Goal: Transaction & Acquisition: Purchase product/service

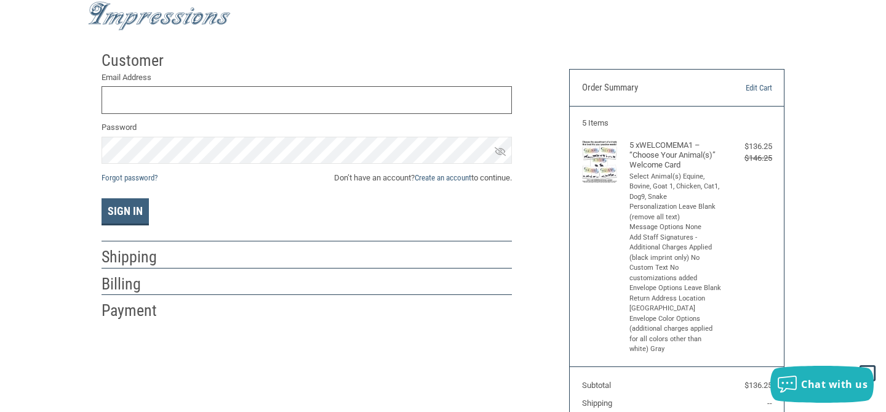
scroll to position [25, 0]
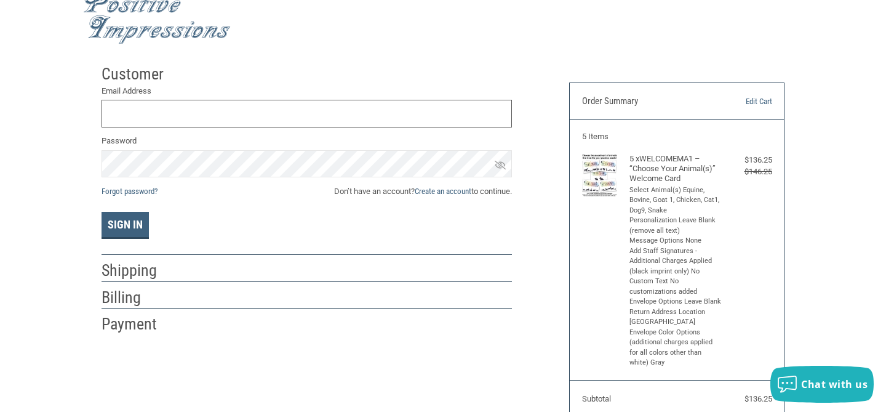
click at [209, 111] on input "Email Address" at bounding box center [307, 114] width 410 height 28
click at [233, 73] on div at bounding box center [349, 77] width 327 height 15
click at [209, 135] on label "Password" at bounding box center [307, 141] width 410 height 12
click at [209, 110] on input "Email Address" at bounding box center [307, 114] width 410 height 28
type input "K"
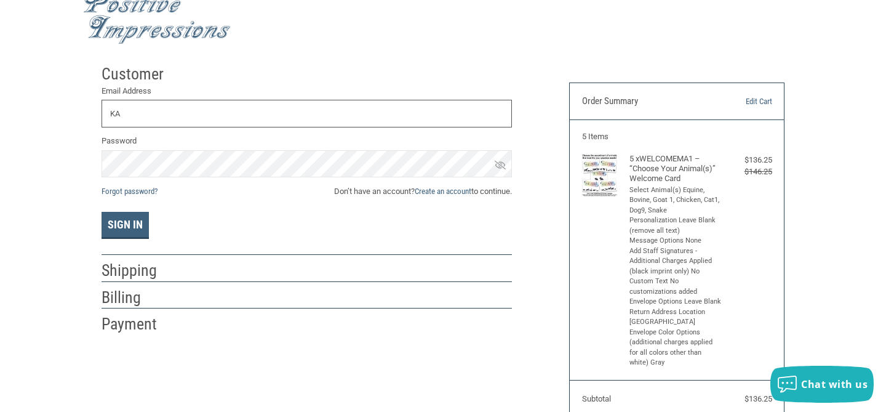
type input "K"
type input "[EMAIL_ADDRESS][DOMAIN_NAME]"
click at [501, 168] on icon at bounding box center [500, 164] width 11 height 11
click at [129, 223] on button "Sign In" at bounding box center [125, 225] width 47 height 27
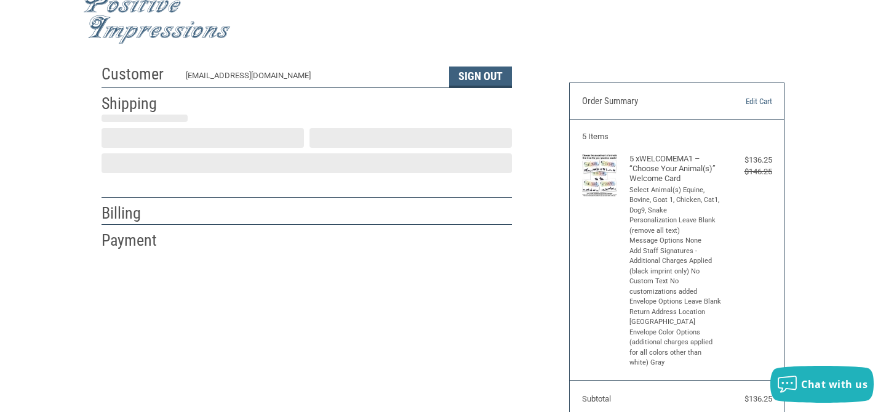
scroll to position [30, 0]
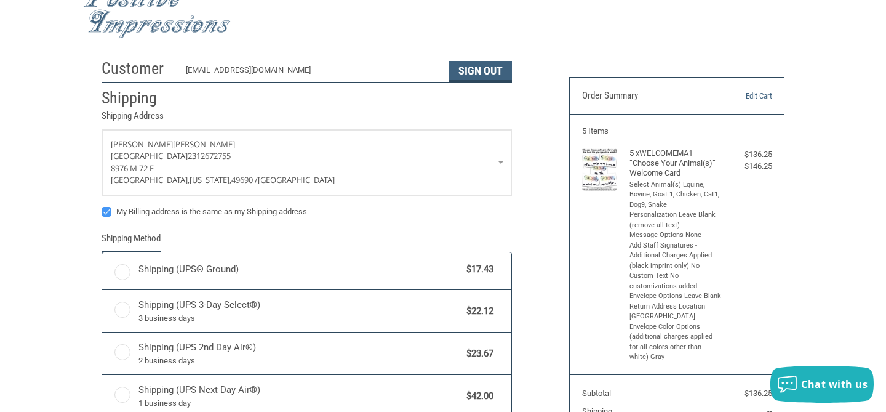
radio input "true"
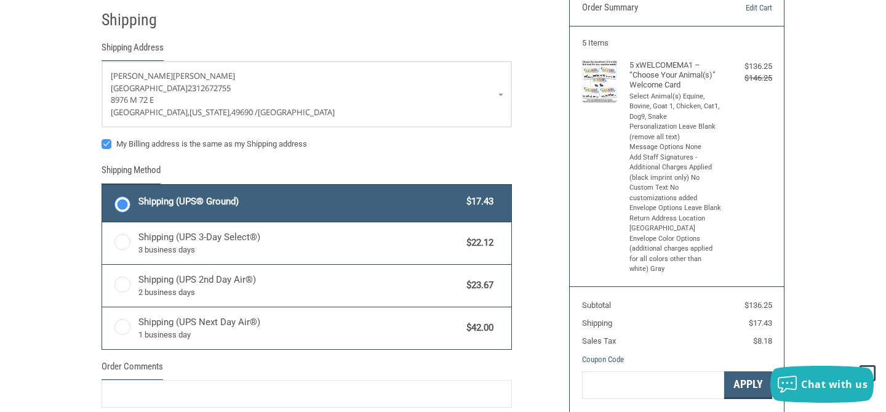
scroll to position [98, 0]
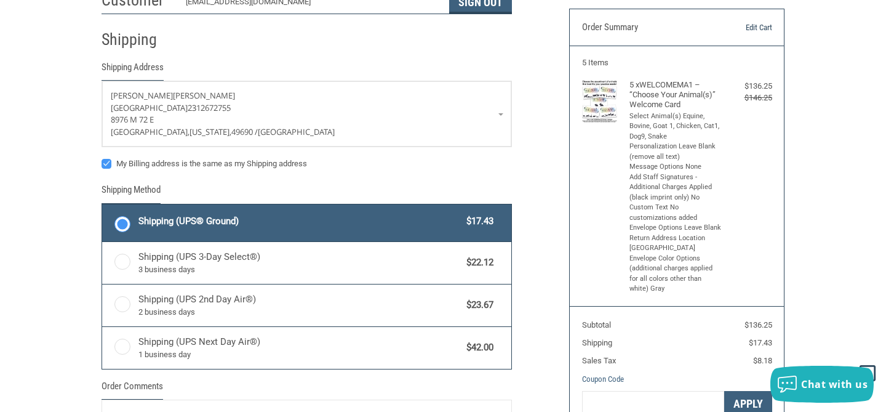
click at [766, 23] on link "Edit Cart" at bounding box center [741, 28] width 61 height 12
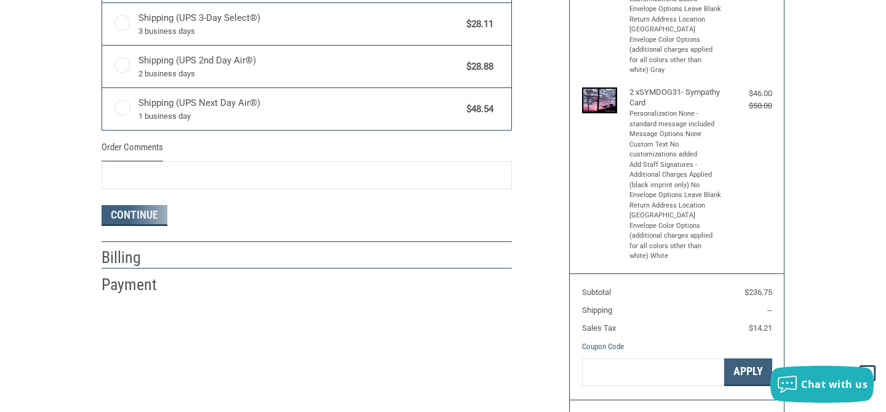
radio input "true"
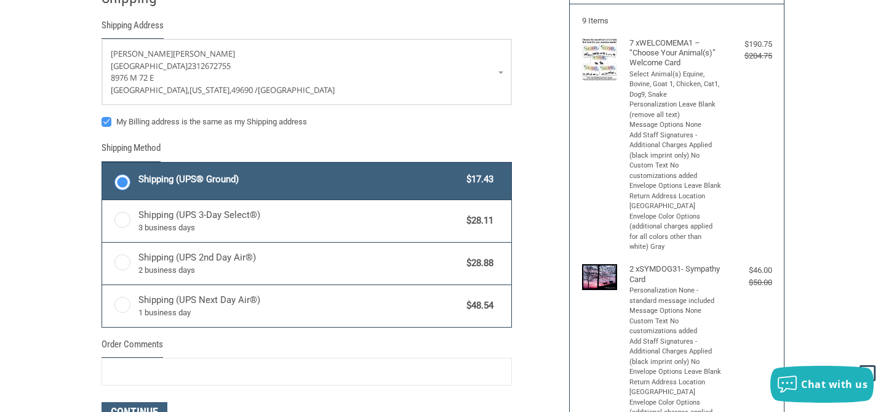
scroll to position [115, 0]
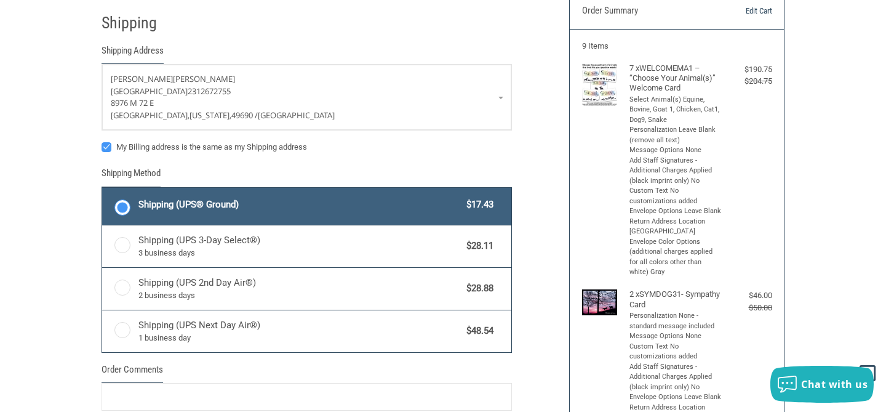
click at [748, 10] on link "Edit Cart" at bounding box center [741, 11] width 61 height 12
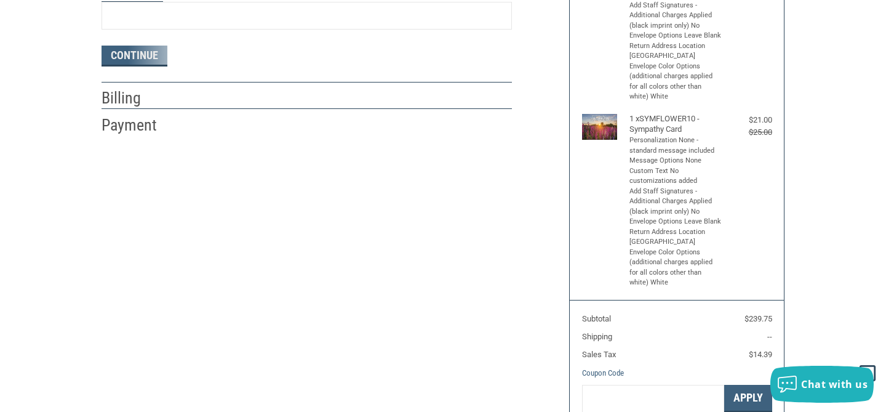
radio input "true"
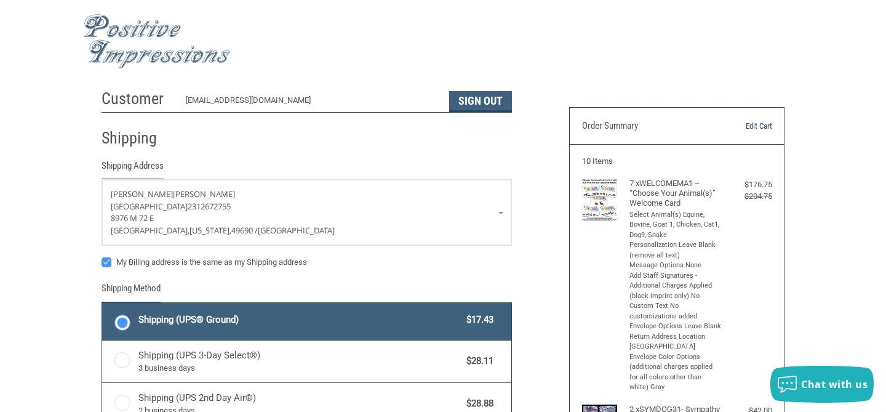
click at [759, 129] on link "Edit Cart" at bounding box center [741, 126] width 61 height 12
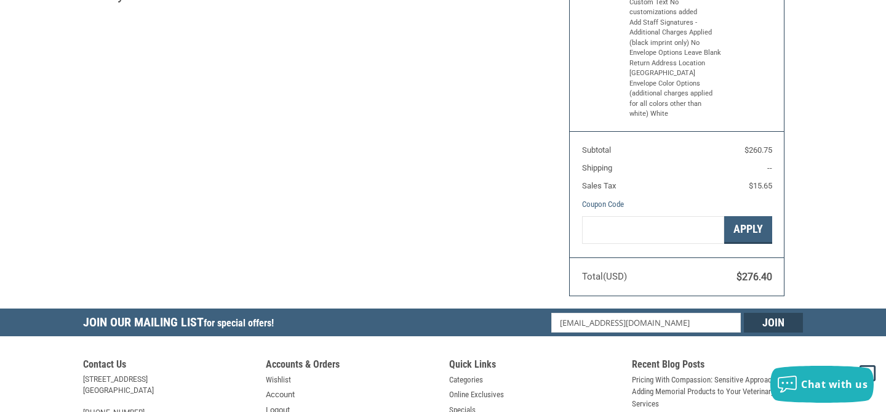
radio input "true"
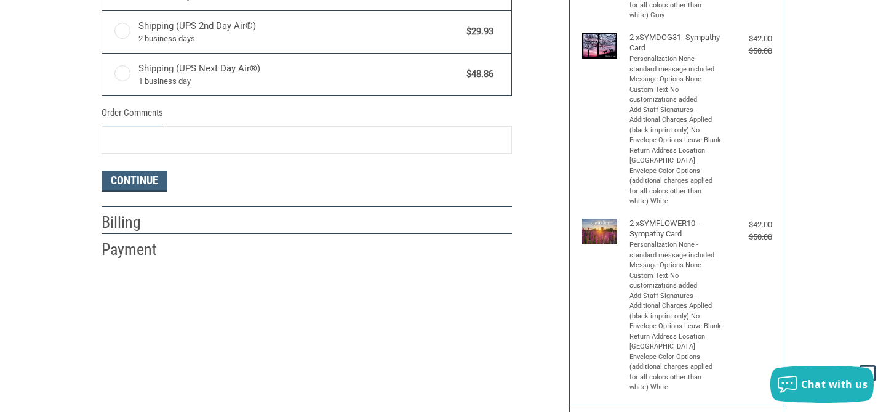
scroll to position [375, 0]
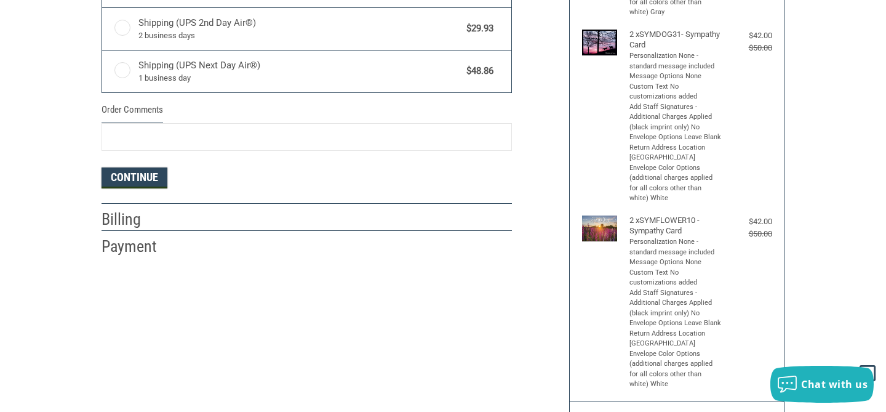
click at [157, 177] on button "Continue" at bounding box center [135, 177] width 66 height 21
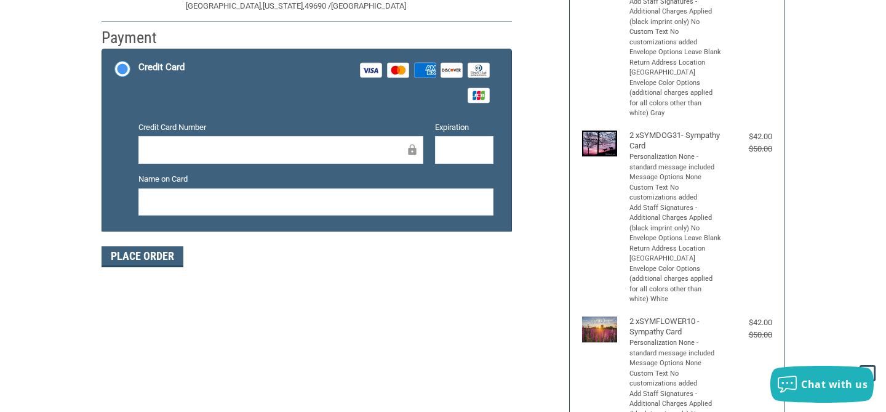
scroll to position [289, 0]
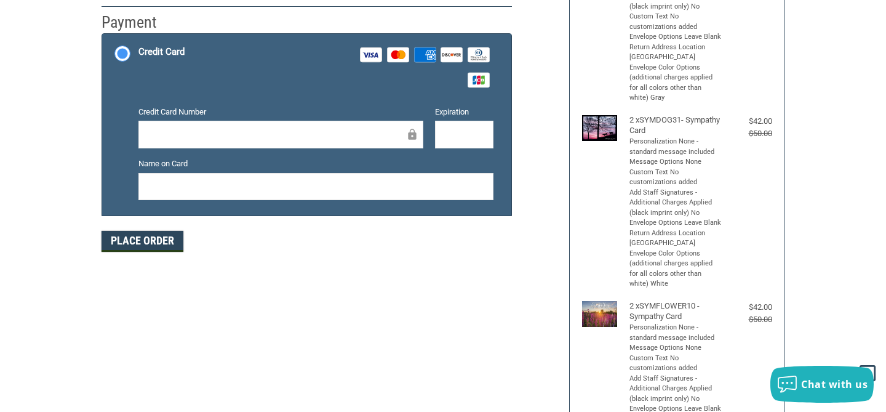
click at [159, 237] on button "Place Order" at bounding box center [143, 241] width 82 height 21
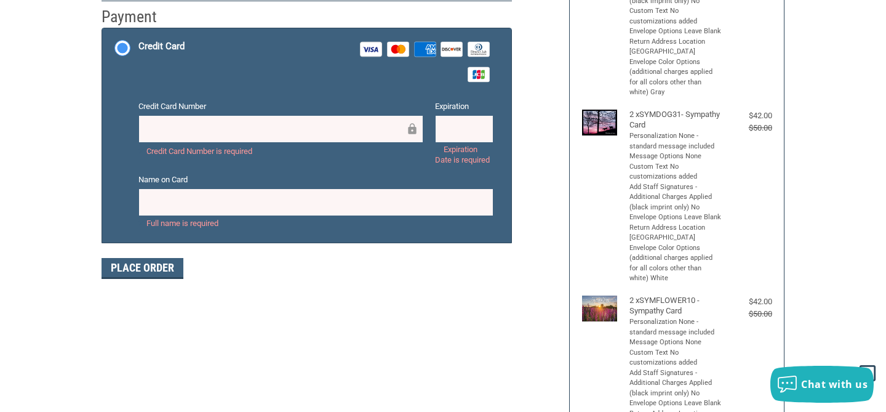
scroll to position [294, 0]
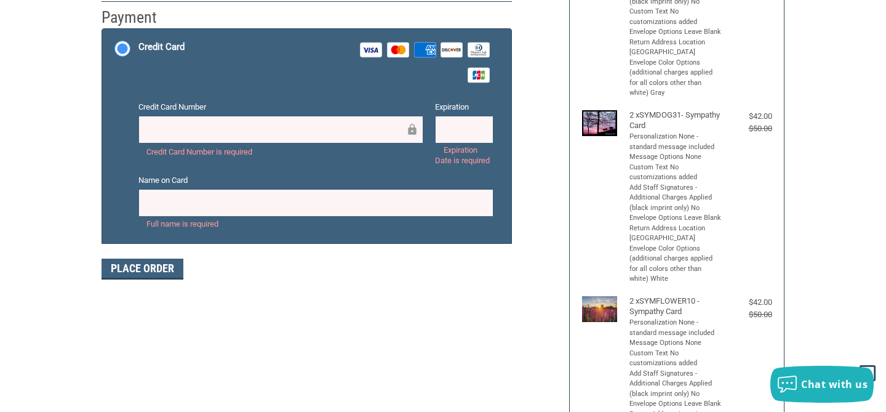
click at [295, 142] on div at bounding box center [280, 130] width 285 height 28
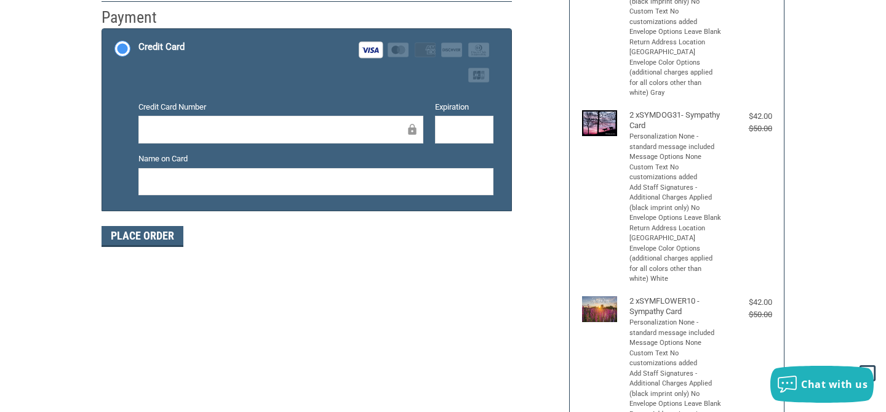
click at [372, 236] on div "Place Order" at bounding box center [307, 236] width 410 height 21
click at [166, 235] on button "Place Order" at bounding box center [143, 236] width 82 height 21
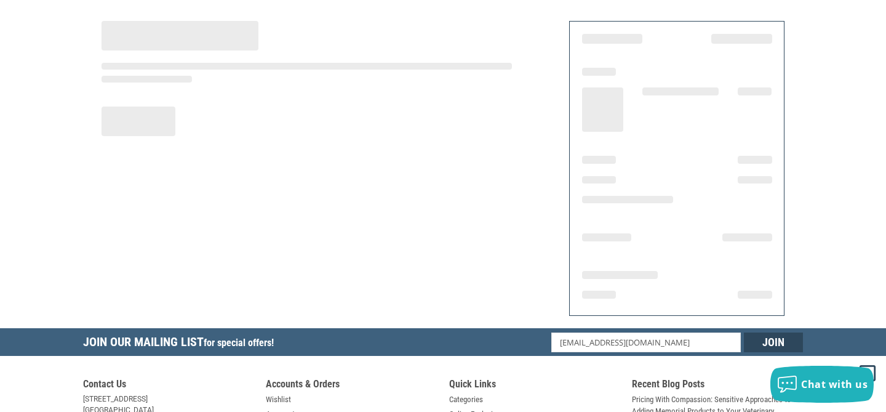
scroll to position [34, 0]
